Goal: Information Seeking & Learning: Learn about a topic

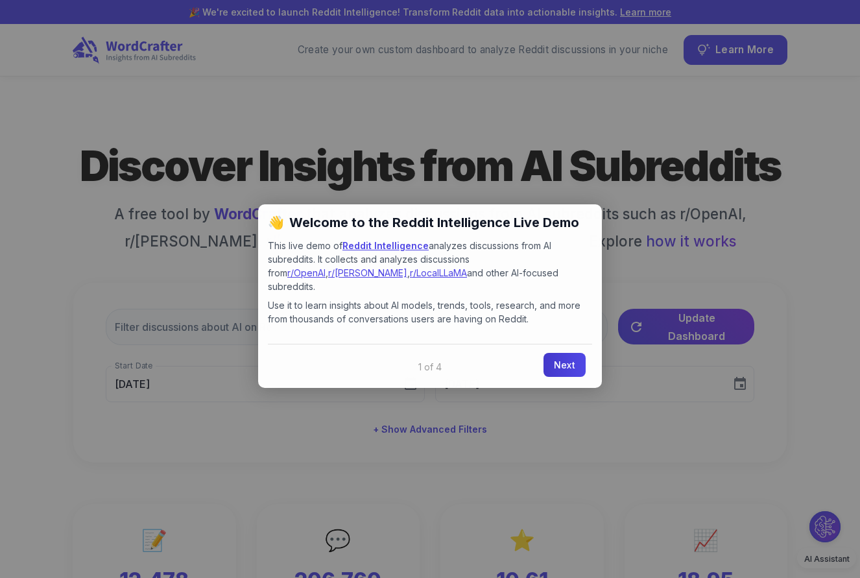
click at [582, 353] on link "Next" at bounding box center [564, 365] width 42 height 24
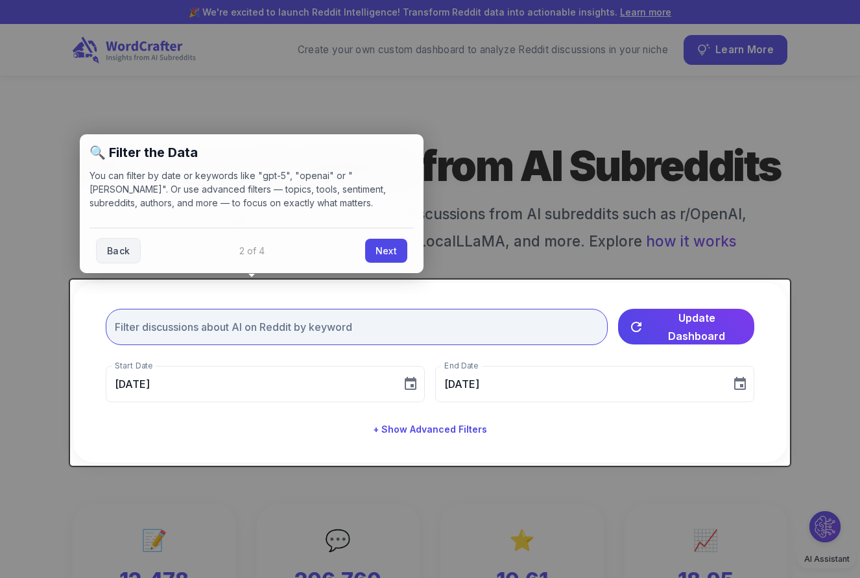
click at [408, 326] on input "text" at bounding box center [357, 327] width 502 height 36
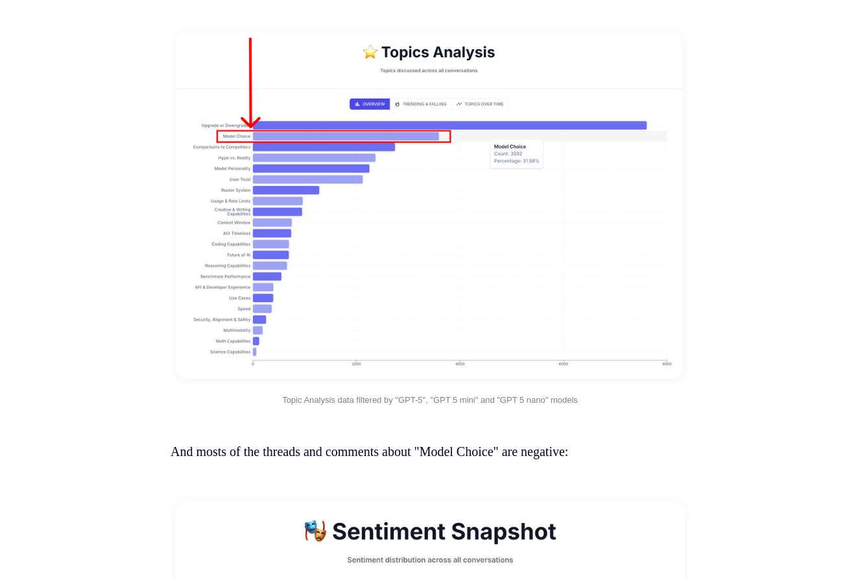
scroll to position [7959, 0]
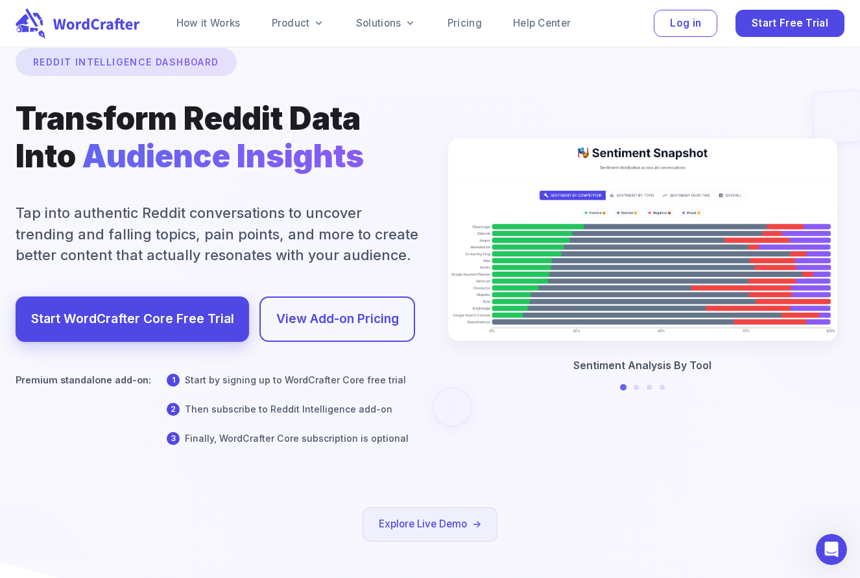
scroll to position [64, 0]
